Goal: Task Accomplishment & Management: Manage account settings

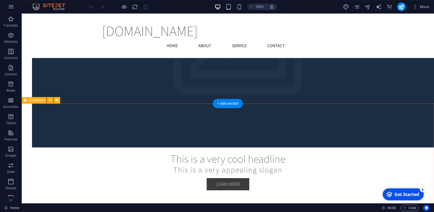
scroll to position [786, 0]
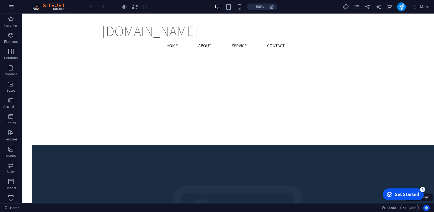
click at [427, 209] on icon "Usercentrics" at bounding box center [427, 208] width 4 height 4
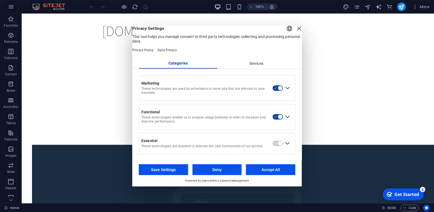
click at [295, 28] on div "Close Layer" at bounding box center [299, 29] width 8 height 8
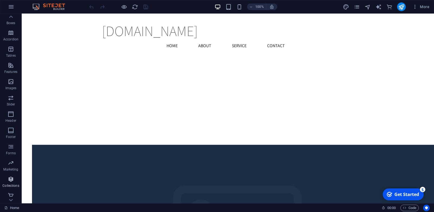
scroll to position [71, 0]
click at [382, 6] on icon "text_generator" at bounding box center [379, 7] width 6 height 6
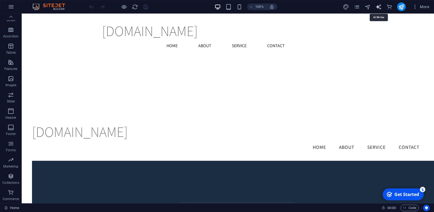
select select "English"
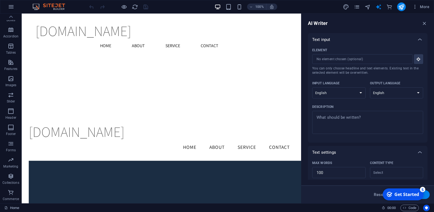
scroll to position [0, 0]
click at [392, 7] on icon "commerce" at bounding box center [389, 7] width 6 height 6
click at [401, 7] on icon "publish" at bounding box center [401, 7] width 6 height 6
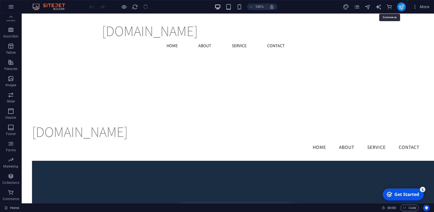
scroll to position [71, 0]
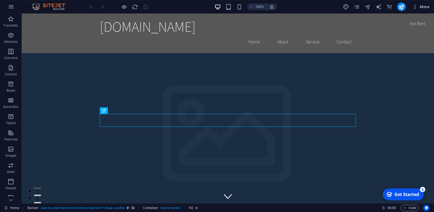
click at [415, 7] on icon "button" at bounding box center [414, 6] width 5 height 5
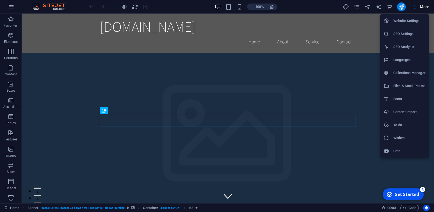
click at [14, 8] on div at bounding box center [217, 106] width 434 height 212
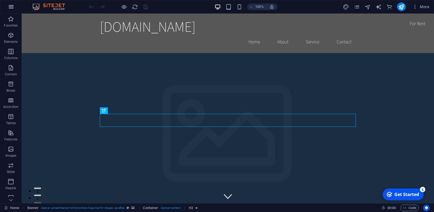
click at [14, 7] on icon "button" at bounding box center [11, 7] width 7 height 7
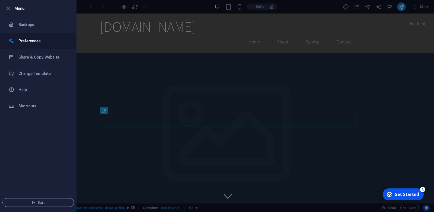
click at [51, 40] on h6 "Preferences" at bounding box center [43, 41] width 50 height 7
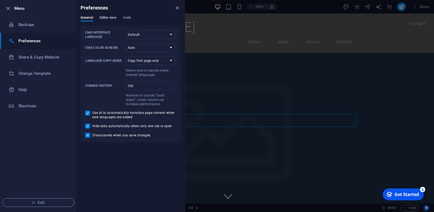
click at [107, 19] on span "Editor view" at bounding box center [108, 18] width 17 height 8
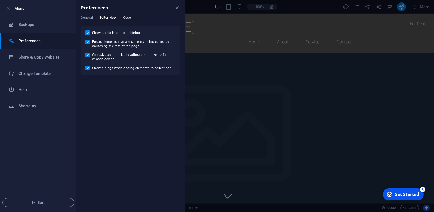
click at [127, 18] on span "Code" at bounding box center [127, 18] width 8 height 8
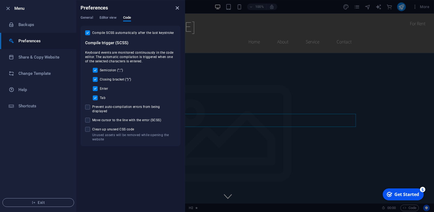
click at [175, 8] on icon "close" at bounding box center [177, 8] width 6 height 6
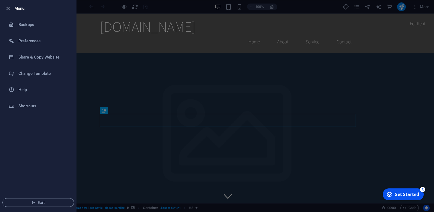
click at [6, 7] on icon "button" at bounding box center [8, 8] width 6 height 6
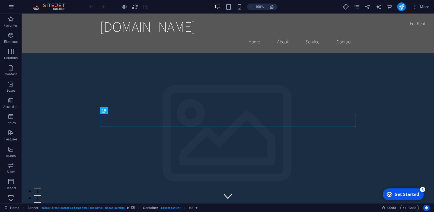
drag, startPoint x: 9, startPoint y: 195, endPoint x: 11, endPoint y: 199, distance: 4.4
click at [10, 195] on icon "button" at bounding box center [11, 198] width 7 height 7
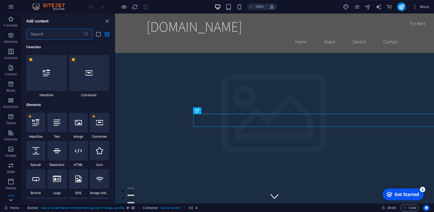
click at [12, 200] on icon at bounding box center [11, 200] width 4 height 2
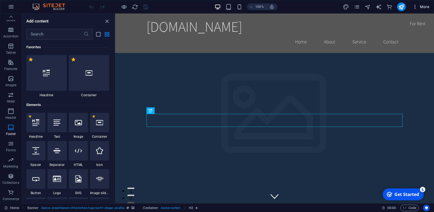
click at [419, 6] on span "More" at bounding box center [420, 6] width 17 height 5
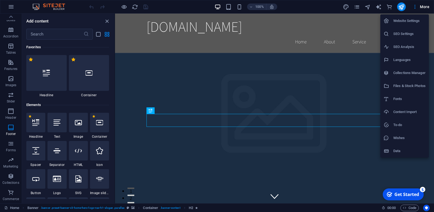
click at [415, 22] on h6 "Website Settings" at bounding box center [409, 21] width 32 height 7
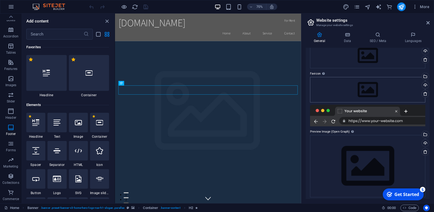
scroll to position [34, 0]
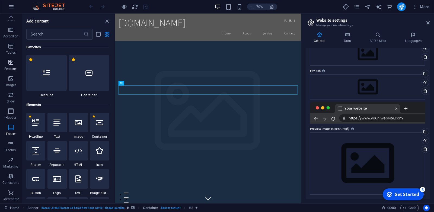
click at [11, 64] on icon "button" at bounding box center [11, 62] width 7 height 7
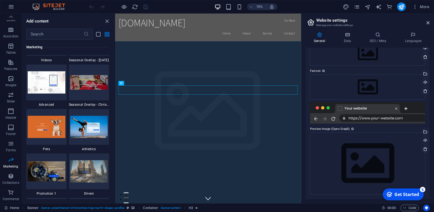
scroll to position [4699, 0]
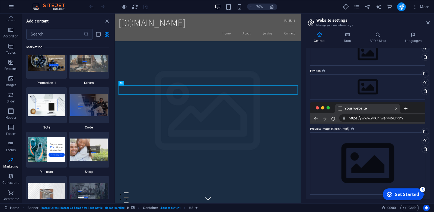
click at [144, 7] on div at bounding box center [118, 6] width 61 height 9
click at [137, 7] on icon "reload" at bounding box center [135, 7] width 6 height 6
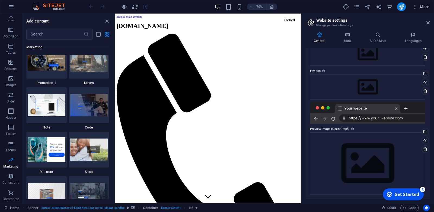
scroll to position [0, 0]
click at [9, 5] on icon "button" at bounding box center [11, 7] width 7 height 7
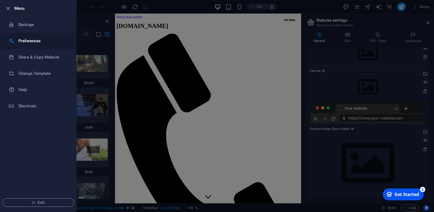
click at [37, 39] on h6 "Preferences" at bounding box center [43, 41] width 50 height 7
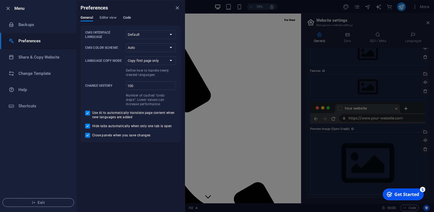
click at [127, 17] on span "Code" at bounding box center [127, 18] width 8 height 8
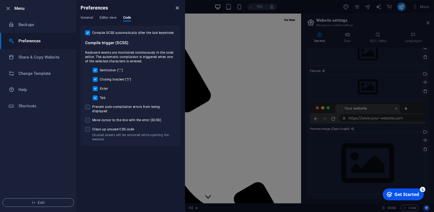
click at [174, 8] on icon "close" at bounding box center [177, 8] width 6 height 6
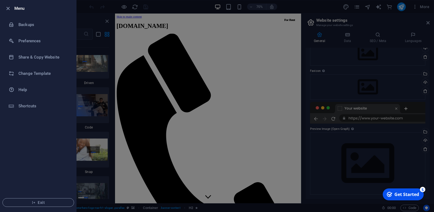
click at [424, 9] on div at bounding box center [217, 106] width 434 height 212
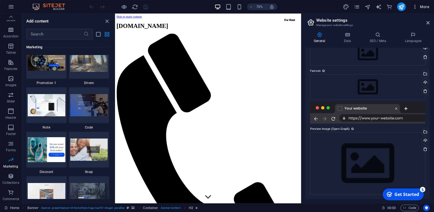
click at [420, 6] on span "More" at bounding box center [420, 6] width 17 height 5
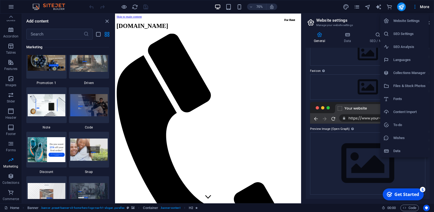
click at [415, 7] on div at bounding box center [217, 106] width 434 height 212
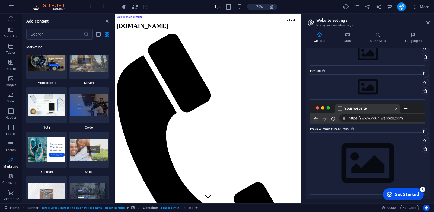
click at [415, 7] on icon "button" at bounding box center [414, 6] width 5 height 5
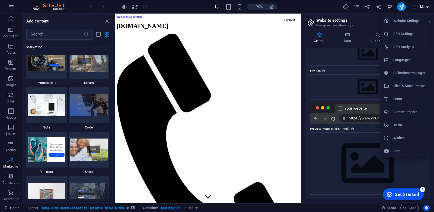
click at [413, 20] on h6 "Website Settings" at bounding box center [409, 21] width 32 height 7
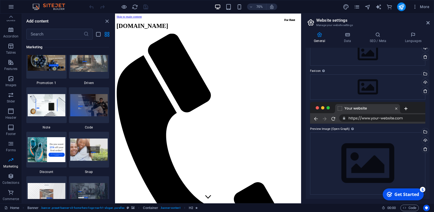
click at [409, 195] on div "Get Started" at bounding box center [407, 195] width 25 height 6
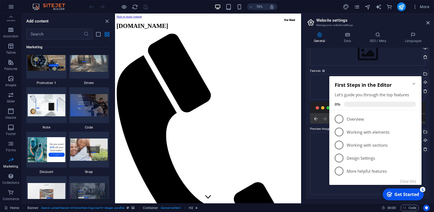
click at [413, 85] on icon "Minimize checklist" at bounding box center [414, 84] width 4 height 4
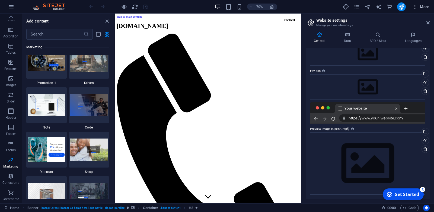
click at [419, 7] on span "More" at bounding box center [420, 6] width 17 height 5
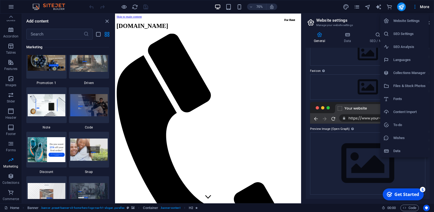
click at [370, 7] on div at bounding box center [217, 106] width 434 height 212
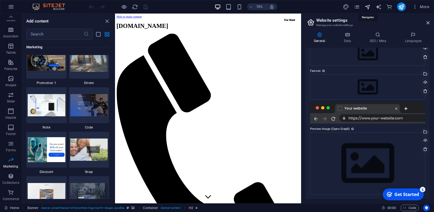
click at [369, 7] on icon "navigator" at bounding box center [368, 7] width 6 height 6
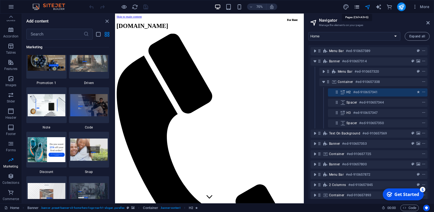
click at [358, 6] on icon "pages" at bounding box center [357, 7] width 6 height 6
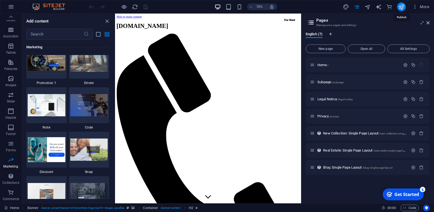
click at [401, 9] on icon "publish" at bounding box center [401, 7] width 6 height 6
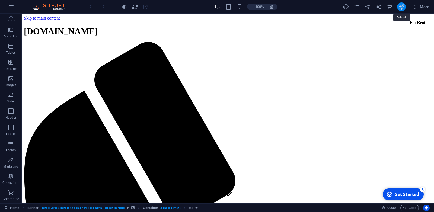
scroll to position [71, 0]
click at [401, 9] on icon "publish" at bounding box center [401, 7] width 6 height 6
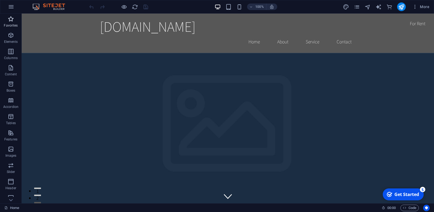
click at [5, 19] on span "Favorites" at bounding box center [11, 22] width 22 height 13
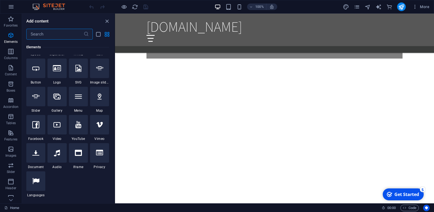
scroll to position [71, 0]
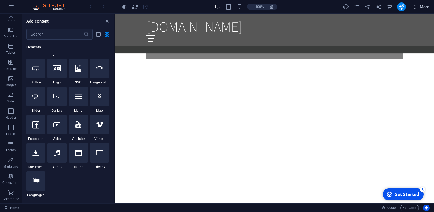
click at [415, 7] on icon "button" at bounding box center [414, 6] width 5 height 5
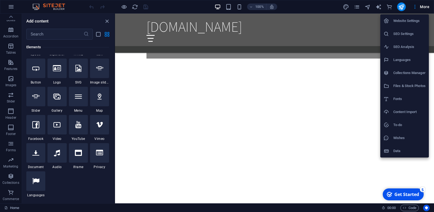
click at [414, 70] on h6 "Collections Manager" at bounding box center [409, 73] width 32 height 7
